Goal: Task Accomplishment & Management: Use online tool/utility

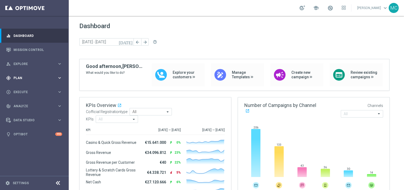
click at [34, 83] on div "gps_fixed Plan keyboard_arrow_right" at bounding box center [34, 78] width 68 height 14
click at [21, 105] on span "Templates" at bounding box center [33, 104] width 38 height 3
click at [25, 110] on div "Optimail" at bounding box center [42, 113] width 52 height 8
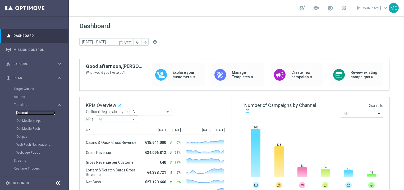
click at [25, 112] on link "Optimail" at bounding box center [35, 112] width 39 height 4
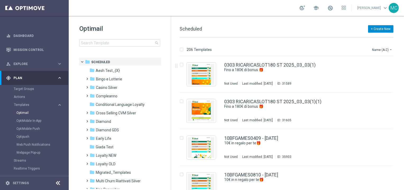
click at [382, 31] on button "+ Create New" at bounding box center [380, 28] width 25 height 7
click at [366, 40] on span "New Template" at bounding box center [366, 39] width 21 height 4
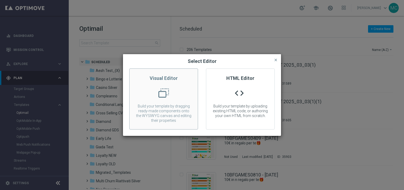
click at [175, 99] on div at bounding box center [164, 95] width 68 height 15
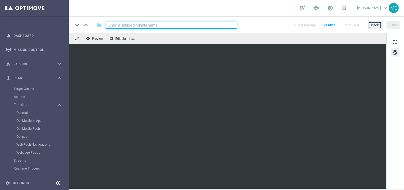
click at [378, 28] on button "Back" at bounding box center [375, 24] width 13 height 7
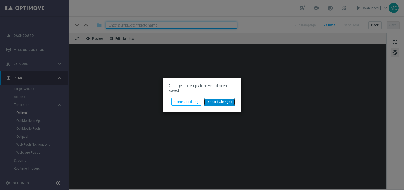
click at [211, 103] on button "Discard Changes" at bounding box center [219, 101] width 31 height 7
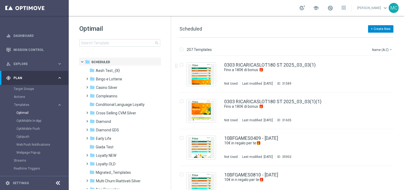
click at [377, 31] on button "+ Create New" at bounding box center [380, 28] width 25 height 7
click at [370, 36] on div "New Template" at bounding box center [373, 38] width 42 height 7
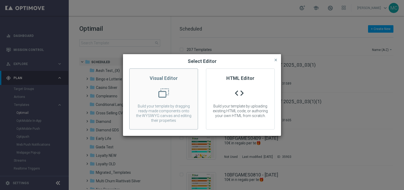
click at [184, 94] on div at bounding box center [164, 95] width 68 height 15
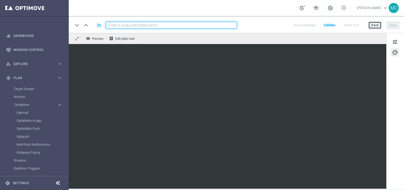
click at [373, 24] on button "Back" at bounding box center [375, 24] width 13 height 7
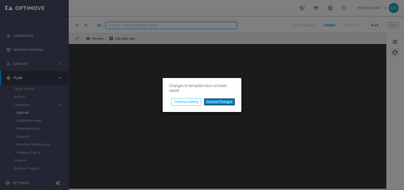
click at [220, 102] on button "Discard Changes" at bounding box center [219, 101] width 31 height 7
